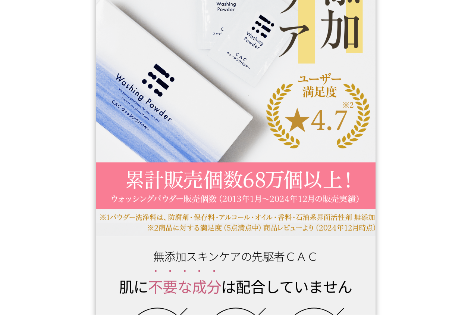
scroll to position [215, 0]
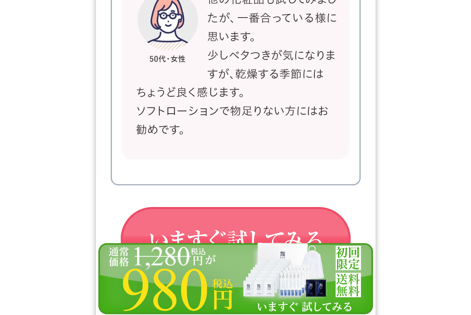
scroll to position [12664, 0]
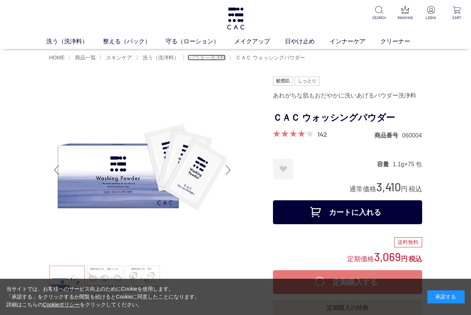
click at [207, 59] on span "パウダー洗浄料" at bounding box center [207, 57] width 37 height 6
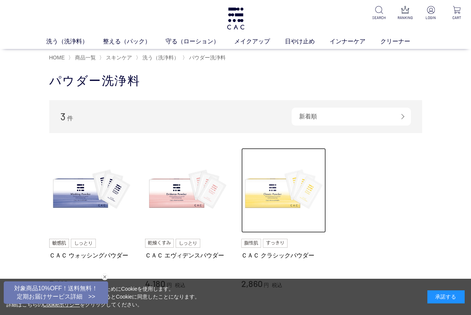
click at [271, 196] on img at bounding box center [283, 190] width 85 height 85
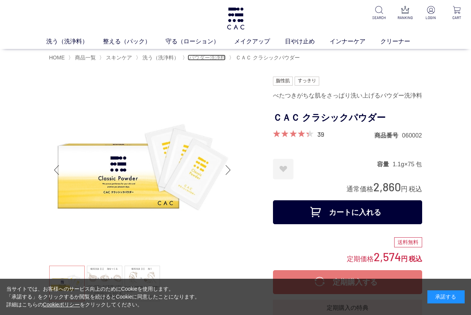
click at [208, 58] on span "パウダー洗浄料" at bounding box center [207, 57] width 37 height 6
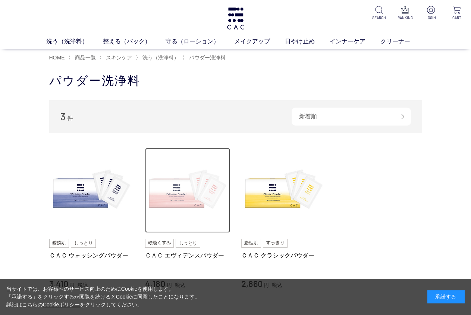
click at [174, 189] on img at bounding box center [187, 190] width 85 height 85
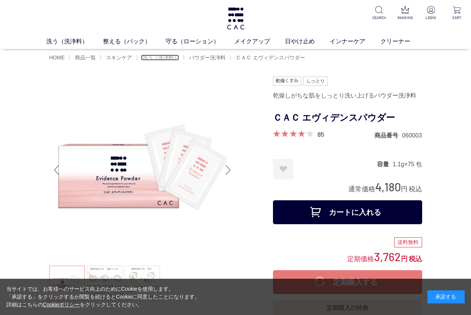
click at [158, 59] on span "洗う（洗浄料）" at bounding box center [161, 57] width 37 height 6
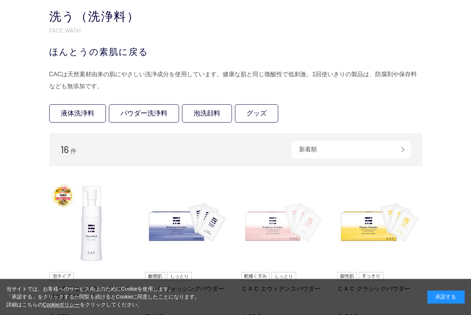
scroll to position [107, 0]
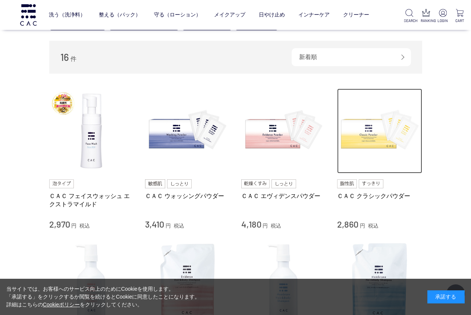
click at [369, 136] on img at bounding box center [379, 130] width 85 height 85
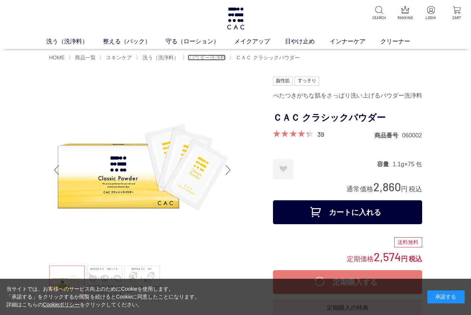
click at [206, 60] on span "パウダー洗浄料" at bounding box center [207, 57] width 37 height 6
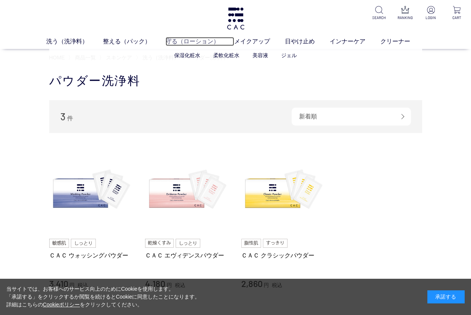
click at [198, 41] on link "守る（ローション）" at bounding box center [200, 41] width 69 height 9
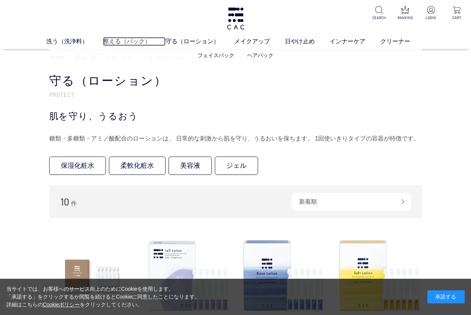
click at [135, 40] on link "整える（パック）" at bounding box center [134, 41] width 63 height 9
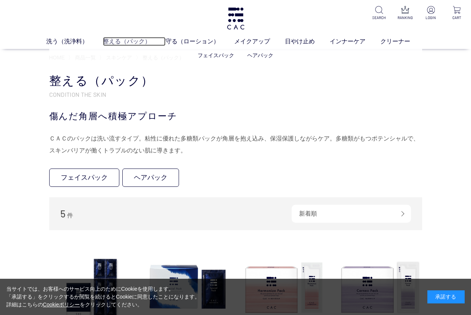
click at [127, 43] on link "整える（パック）" at bounding box center [134, 41] width 63 height 9
click at [187, 45] on link "守る（ローション）" at bounding box center [200, 41] width 69 height 9
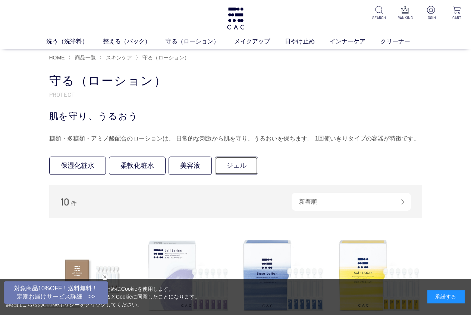
click at [227, 159] on link "ジェル" at bounding box center [236, 165] width 43 height 18
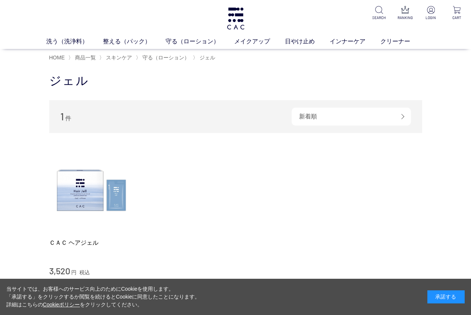
click at [46, 41] on ul "洗う（洗浄料） 液体洗浄料 パウダー洗浄料 泡洗顔料 グッズ 整える（パック） フェイスパック ヘアパック 守る（ローション） 保湿化粧水 柔軟化粧水 美容液…" at bounding box center [235, 43] width 471 height 12
click at [62, 42] on link "洗う（洗浄料）" at bounding box center [74, 41] width 57 height 9
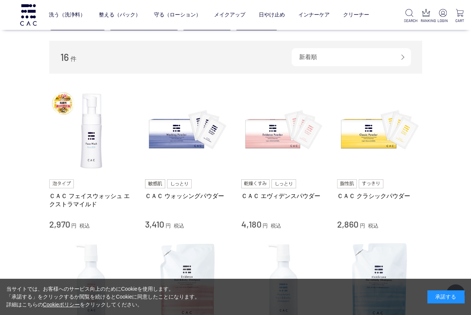
scroll to position [215, 0]
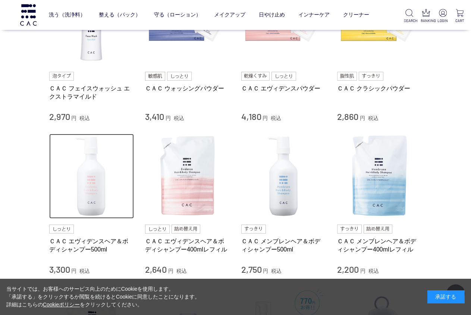
click at [101, 181] on img at bounding box center [91, 176] width 85 height 85
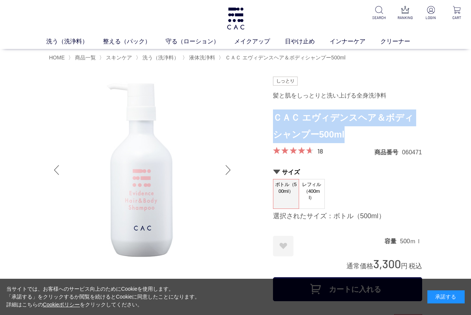
drag, startPoint x: 349, startPoint y: 138, endPoint x: 275, endPoint y: 121, distance: 75.9
click at [275, 121] on h1 "ＣＡＣ エヴィデンスヘア＆ボディシャンプー500ml" at bounding box center [347, 126] width 149 height 34
copy h1 "ＣＡＣ エヴィデンスヘア＆ボディシャンプー500ml"
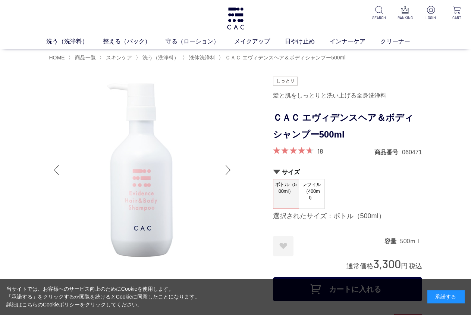
click at [313, 198] on span "レフィル（400ml）" at bounding box center [311, 191] width 25 height 24
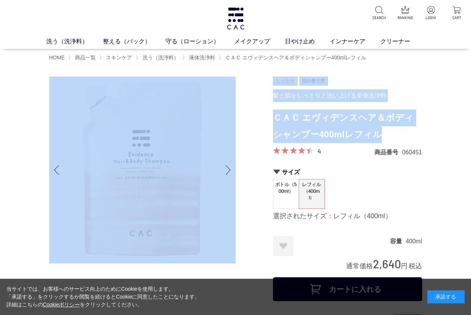
drag, startPoint x: 388, startPoint y: 135, endPoint x: 270, endPoint y: 115, distance: 120.0
click at [347, 115] on h1 "ＣＡＣ エヴィデンスヘア＆ボディシャンプー400mlレフィル" at bounding box center [347, 126] width 149 height 34
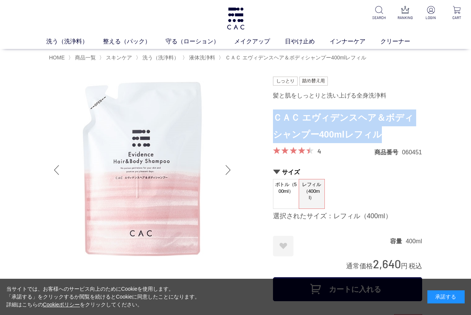
drag, startPoint x: 380, startPoint y: 135, endPoint x: 274, endPoint y: 119, distance: 106.6
click at [274, 119] on h1 "ＣＡＣ エヴィデンスヘア＆ボディシャンプー400mlレフィル" at bounding box center [347, 126] width 149 height 34
copy h1 "ＣＡＣ エヴィデンスヘア＆ボディシャンプー400mlレフィル"
